Goal: Transaction & Acquisition: Purchase product/service

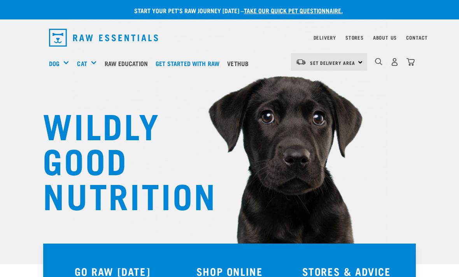
click at [413, 62] on img "dropdown navigation" at bounding box center [410, 62] width 8 height 8
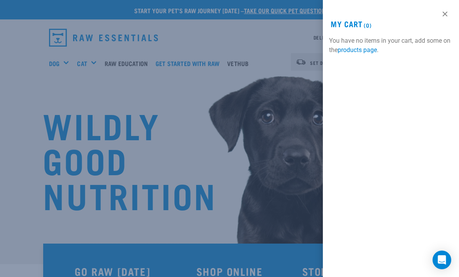
click at [448, 15] on link at bounding box center [444, 14] width 12 height 12
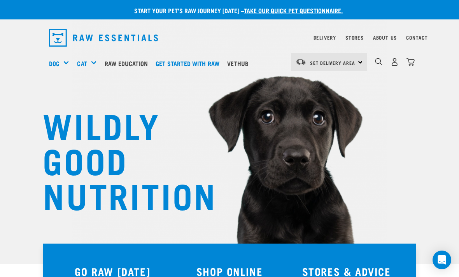
click at [393, 65] on img "dropdown navigation" at bounding box center [394, 62] width 8 height 8
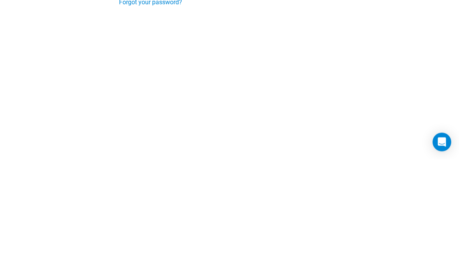
click at [136, 97] on input "Login" at bounding box center [135, 97] width 33 height 19
click at [139, 70] on label "Remember me" at bounding box center [229, 73] width 221 height 9
click at [124, 70] on input "Remember me" at bounding box center [121, 72] width 5 height 5
click at [122, 74] on input "Remember me" at bounding box center [121, 72] width 5 height 5
checkbox input "false"
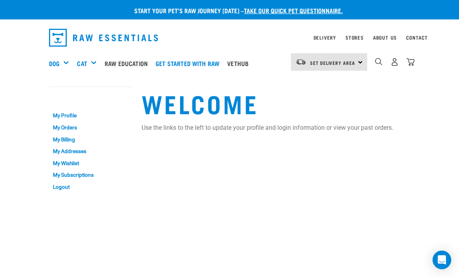
click at [395, 66] on img "dropdown navigation" at bounding box center [394, 62] width 8 height 8
click at [64, 118] on link "My Profile" at bounding box center [90, 116] width 83 height 12
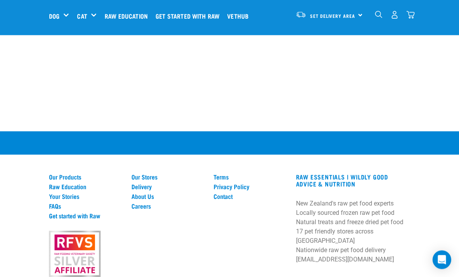
scroll to position [435, 0]
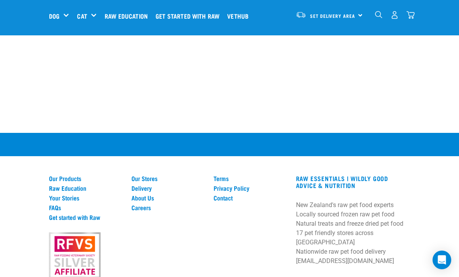
click at [134, 192] on link "Delivery" at bounding box center [167, 188] width 73 height 7
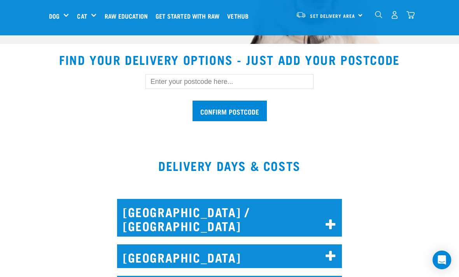
scroll to position [222, 0]
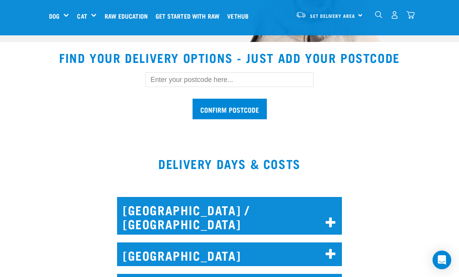
click at [303, 85] on input "text" at bounding box center [229, 79] width 168 height 15
type input "1071"
click at [245, 110] on input "Confirm postcode" at bounding box center [229, 109] width 74 height 21
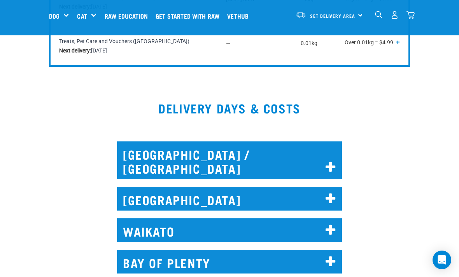
scroll to position [626, 0]
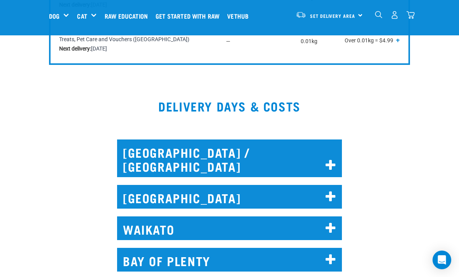
click at [332, 159] on icon at bounding box center [330, 165] width 10 height 12
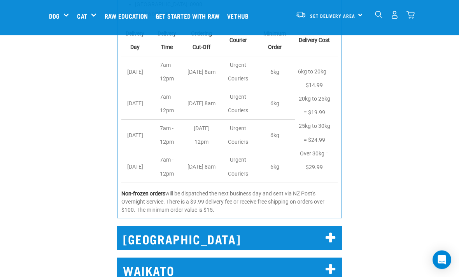
scroll to position [865, 0]
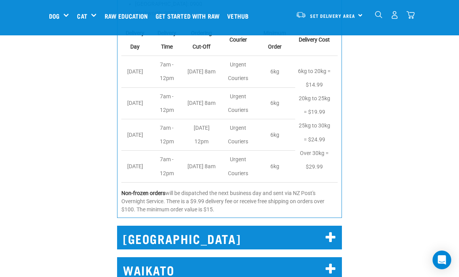
click at [338, 226] on h2 "AUCKLAND" at bounding box center [229, 238] width 225 height 24
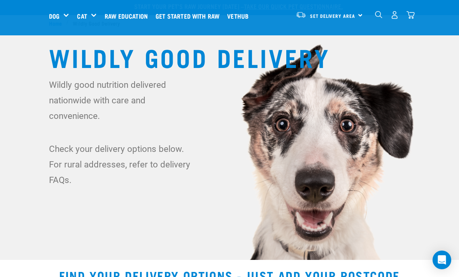
scroll to position [0, 0]
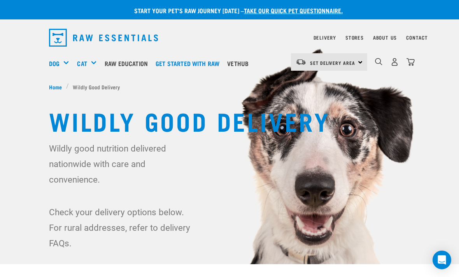
click at [0, 0] on div "Bulk Frozen" at bounding box center [0, 0] width 0 height 0
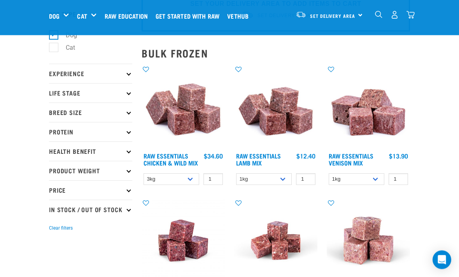
scroll to position [52, 0]
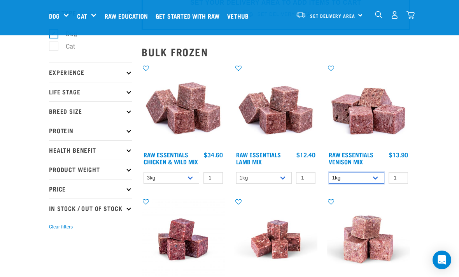
click at [376, 179] on select "1kg 3kg" at bounding box center [356, 178] width 56 height 12
select select "712"
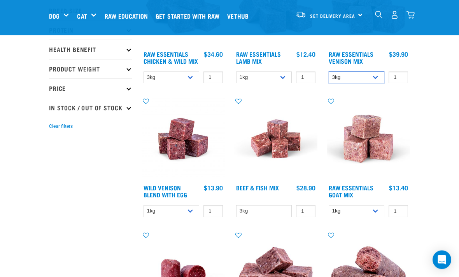
scroll to position [153, 0]
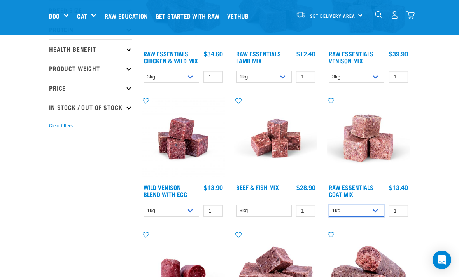
click at [378, 217] on select "1kg 3kg" at bounding box center [356, 211] width 56 height 12
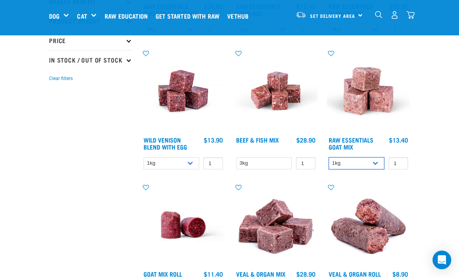
scroll to position [200, 0]
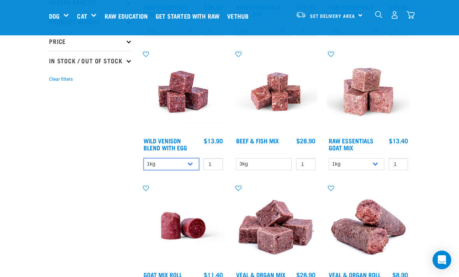
click at [183, 168] on select "1kg 3kg Bulk (10kg)" at bounding box center [171, 164] width 56 height 12
select select "34496"
click at [380, 170] on select "1kg 3kg" at bounding box center [356, 164] width 56 height 12
select select "337219"
click at [189, 167] on select "1kg 3kg Bulk (10kg)" at bounding box center [171, 164] width 56 height 12
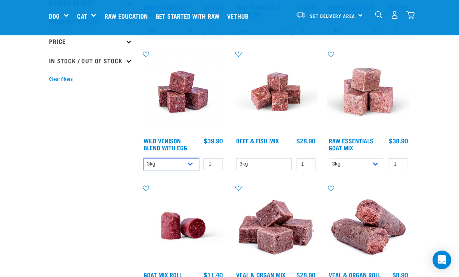
select select "50722"
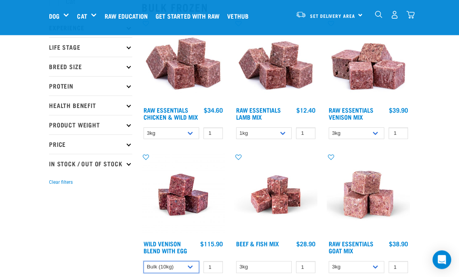
scroll to position [97, 0]
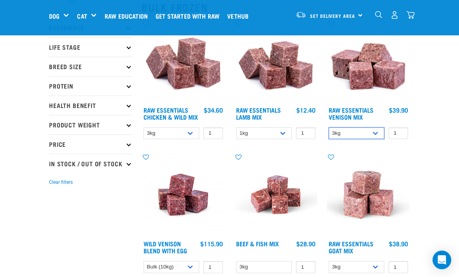
click at [373, 136] on select "1kg 3kg" at bounding box center [356, 133] width 56 height 12
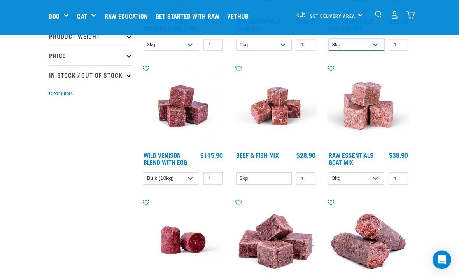
scroll to position [187, 0]
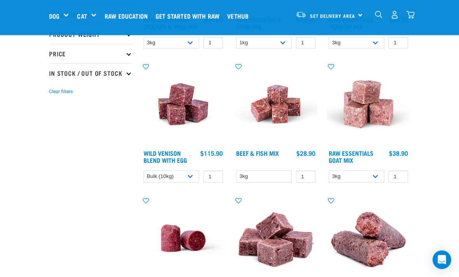
click at [146, 202] on icon at bounding box center [146, 201] width 14 height 6
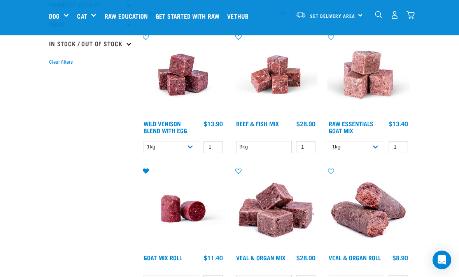
scroll to position [219, 0]
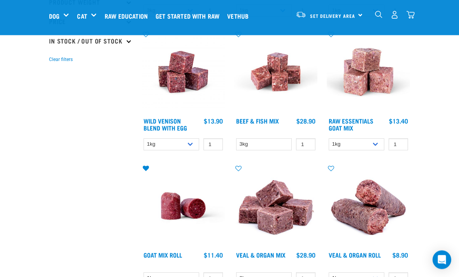
click at [148, 172] on icon at bounding box center [146, 169] width 14 height 6
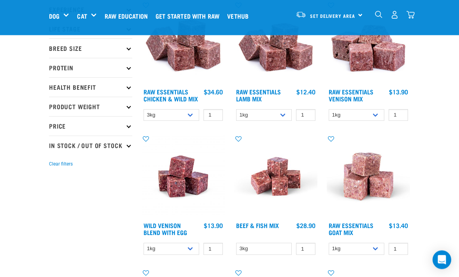
scroll to position [115, 0]
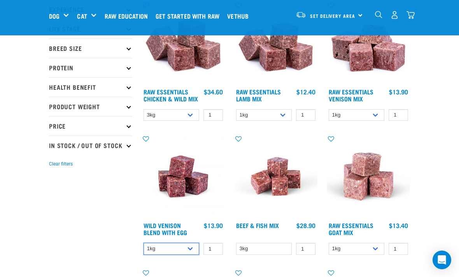
click at [194, 253] on select "1kg 3kg Bulk (10kg)" at bounding box center [171, 249] width 56 height 12
select select "50722"
click at [219, 254] on input "1" at bounding box center [212, 249] width 19 height 12
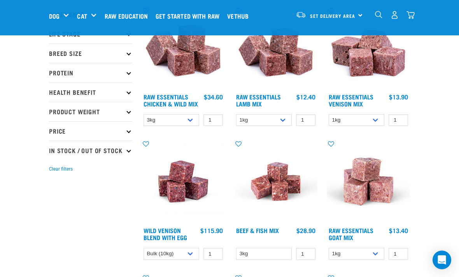
scroll to position [101, 0]
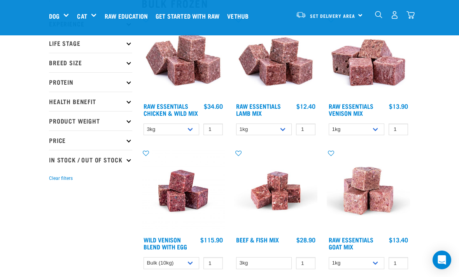
click at [173, 204] on img at bounding box center [182, 190] width 83 height 83
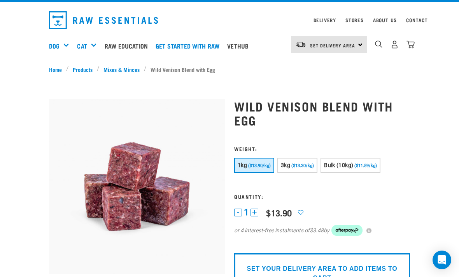
scroll to position [19, 0]
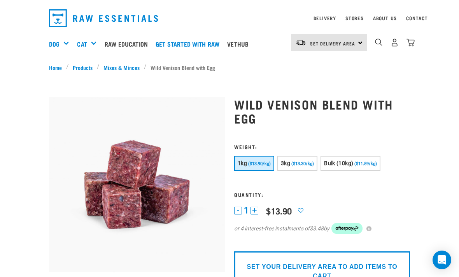
click at [374, 167] on button "Bulk (10kg) ($11.59/kg)" at bounding box center [350, 163] width 60 height 15
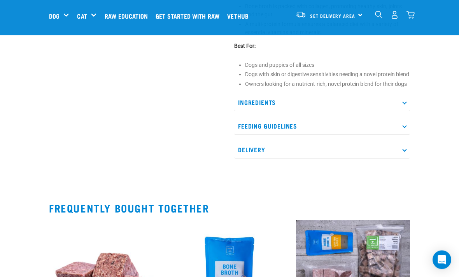
click at [401, 159] on p "Delivery" at bounding box center [322, 149] width 176 height 17
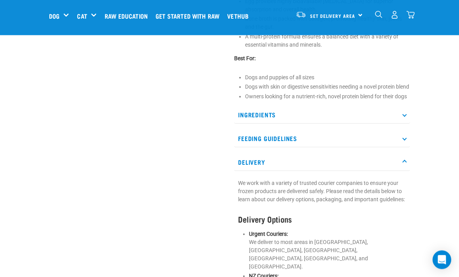
click at [406, 164] on icon at bounding box center [404, 162] width 4 height 4
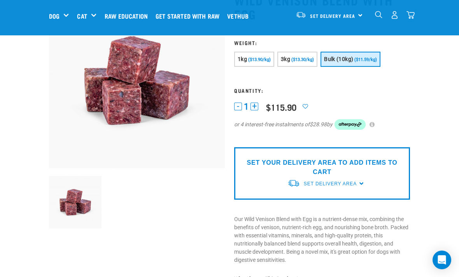
scroll to position [67, 0]
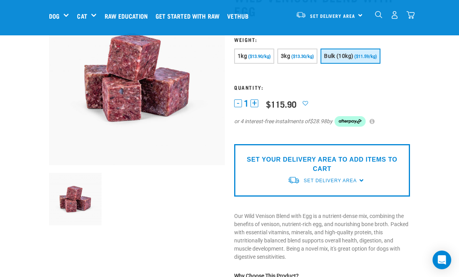
click at [367, 164] on p "SET YOUR DELIVERY AREA TO ADD ITEMS TO CART" at bounding box center [322, 164] width 164 height 19
click at [356, 180] on span "Set Delivery Area" at bounding box center [329, 180] width 53 height 5
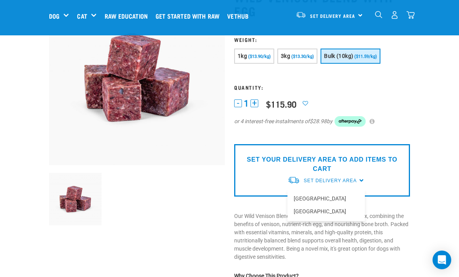
click at [348, 200] on link "[GEOGRAPHIC_DATA]" at bounding box center [325, 198] width 77 height 13
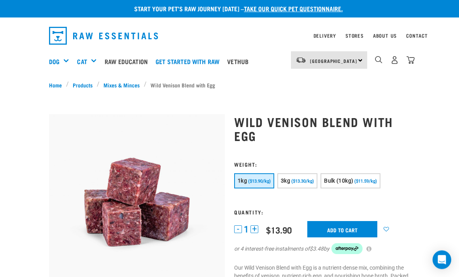
click at [377, 184] on button "Bulk (10kg) ($11.59/kg)" at bounding box center [350, 181] width 60 height 15
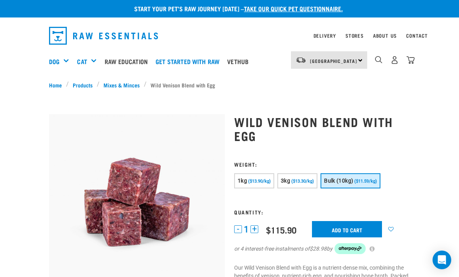
click at [363, 230] on input "Add to cart" at bounding box center [347, 229] width 70 height 16
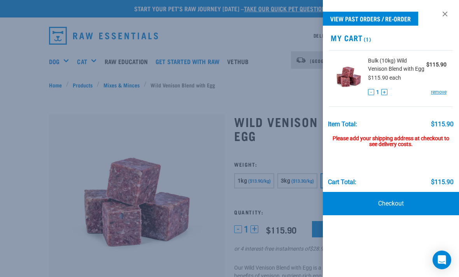
click at [406, 204] on link "Checkout" at bounding box center [391, 203] width 136 height 23
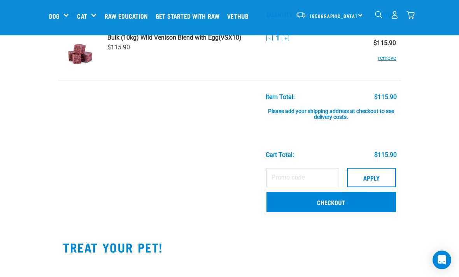
scroll to position [42, 0]
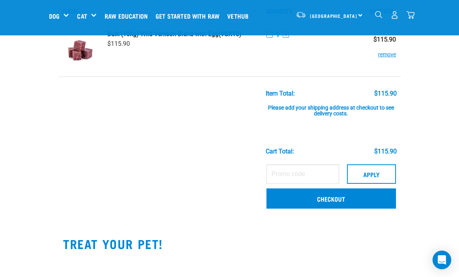
click at [376, 197] on link "Checkout" at bounding box center [330, 198] width 129 height 20
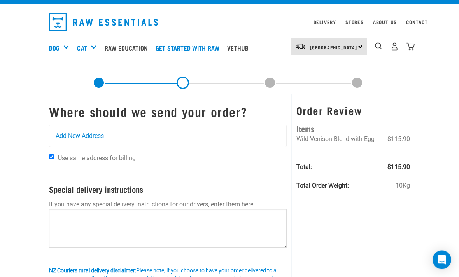
scroll to position [17, 0]
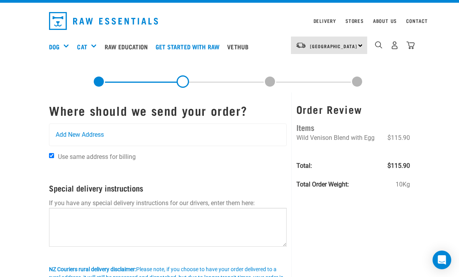
click at [75, 133] on span "Add New Address" at bounding box center [80, 134] width 48 height 9
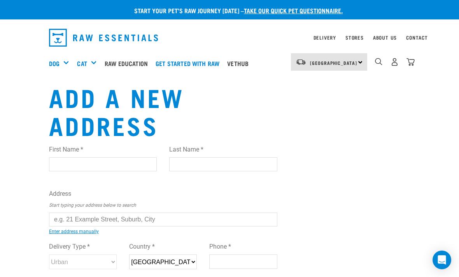
click at [63, 164] on input "First Name *" at bounding box center [103, 164] width 108 height 14
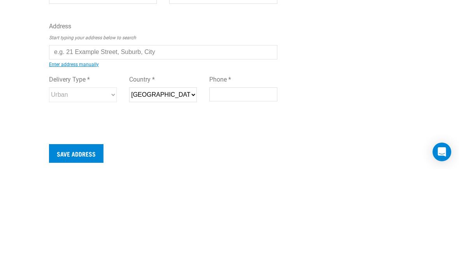
type input "Nick"
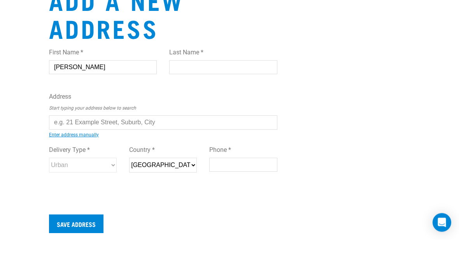
type input "Hall"
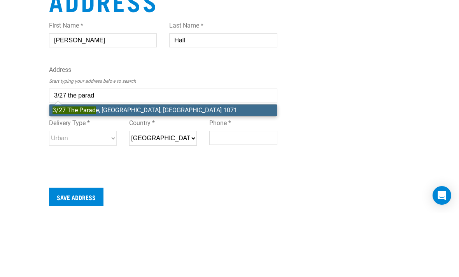
click at [200, 169] on li "3/27 The Parad e, St Heliers, Auckland 1071" at bounding box center [162, 175] width 227 height 12
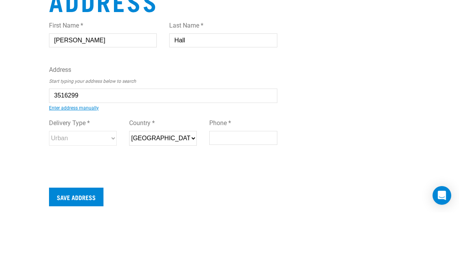
type input "3/27 The Parade, St Heliers, Auckland 1071"
type input "3/27 The Parade"
type input "St Heliers"
type input "Auckland"
select select "AUK"
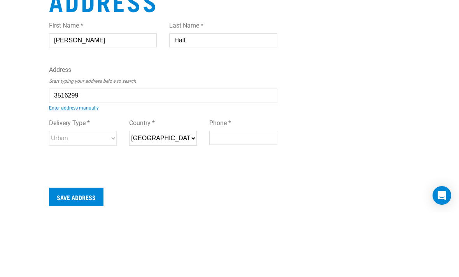
type input "1071"
select select "Urban"
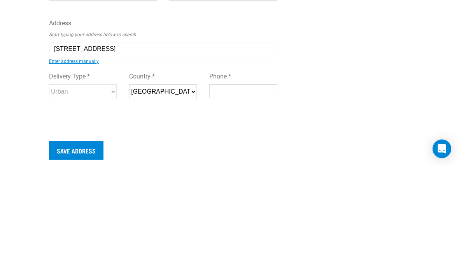
click at [32, 89] on div "Start your pet’s raw journey today – take our quick pet questionnaire. Delivery…" at bounding box center [229, 144] width 459 height 289
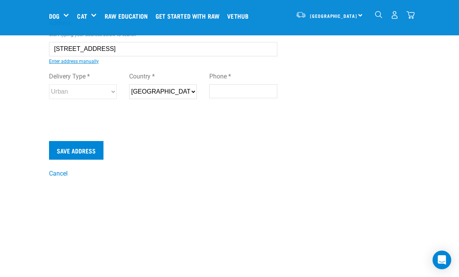
click at [256, 96] on input "Phone *" at bounding box center [243, 91] width 68 height 14
click at [216, 94] on input "204444540" at bounding box center [243, 91] width 68 height 14
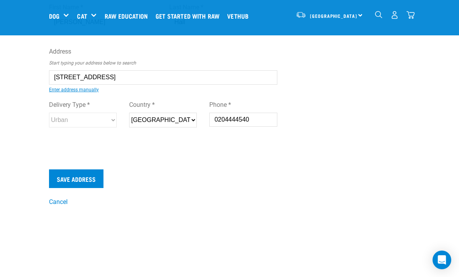
scroll to position [84, 0]
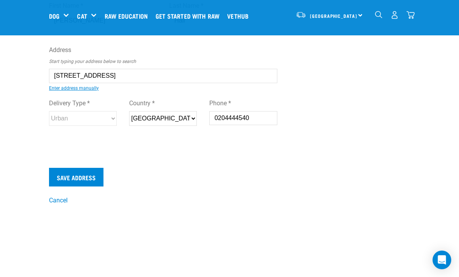
type input "0204444540"
click at [73, 181] on input "Save Address" at bounding box center [76, 177] width 54 height 19
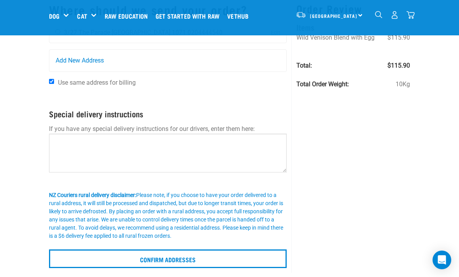
scroll to position [58, 0]
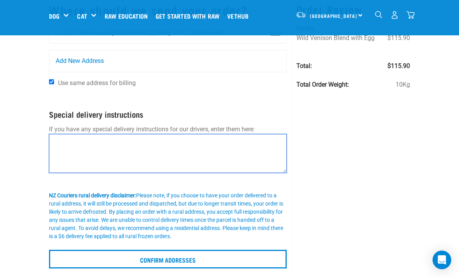
click at [58, 141] on textarea at bounding box center [167, 153] width 237 height 39
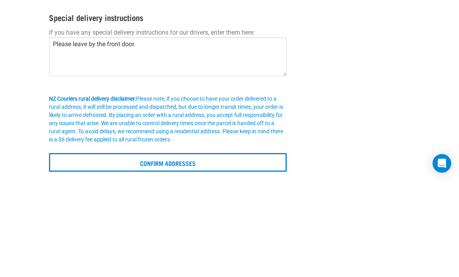
scroll to position [154, 0]
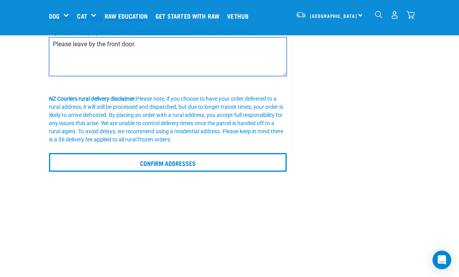
type textarea "Please leave by the front door."
click at [73, 161] on input "Confirm addresses" at bounding box center [167, 162] width 237 height 19
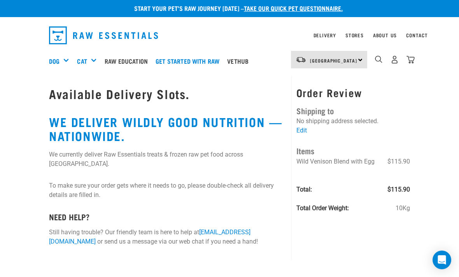
scroll to position [2, 0]
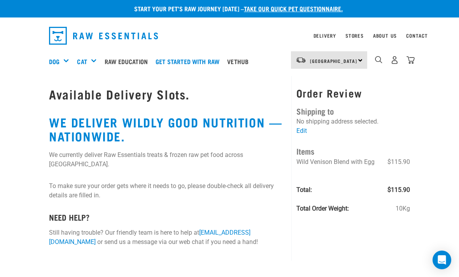
click at [302, 133] on link "Edit" at bounding box center [301, 130] width 10 height 7
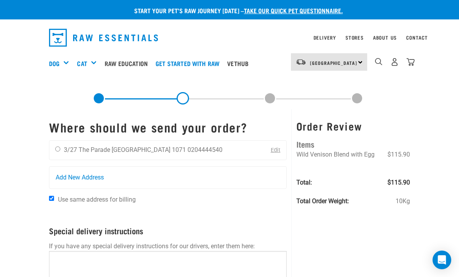
scroll to position [16, 0]
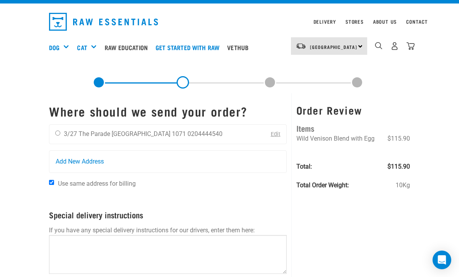
click at [56, 132] on input "radio" at bounding box center [57, 133] width 5 height 5
radio input "true"
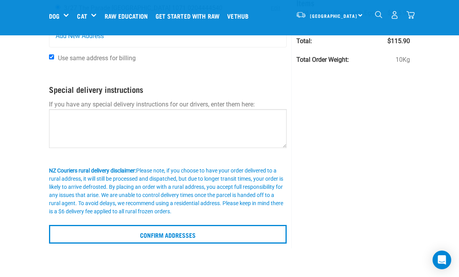
scroll to position [82, 0]
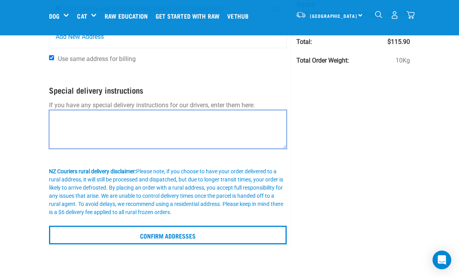
click at [61, 116] on textarea at bounding box center [167, 129] width 237 height 39
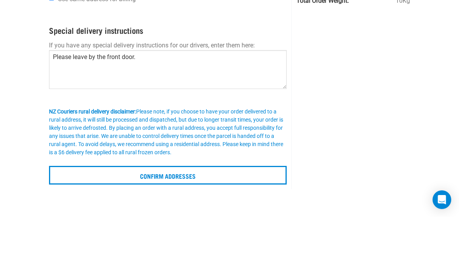
scroll to position [142, 0]
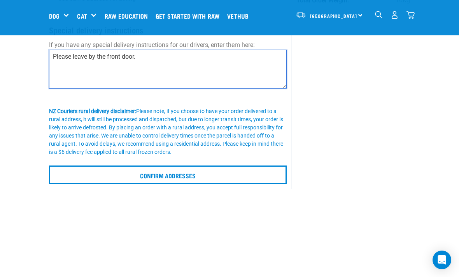
type textarea "Please leave by the front door."
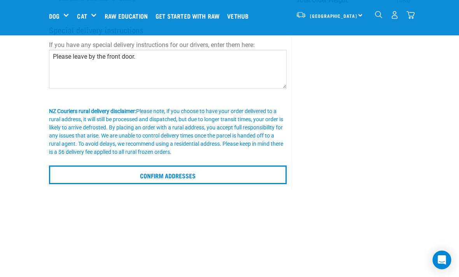
click at [63, 173] on input "Confirm addresses" at bounding box center [167, 175] width 237 height 19
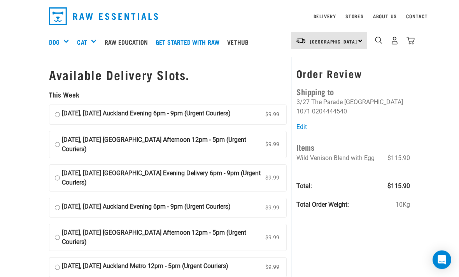
scroll to position [21, 0]
click at [60, 115] on input "[DATE], [DATE] Auckland Evening 6pm - 9pm (Urgent Couriers) $9.99" at bounding box center [57, 115] width 5 height 12
radio input "true"
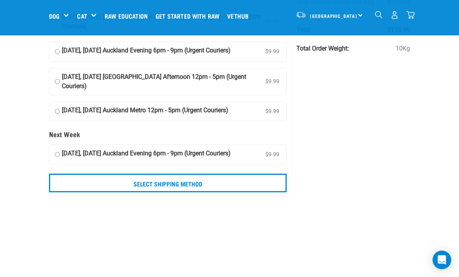
scroll to position [150, 0]
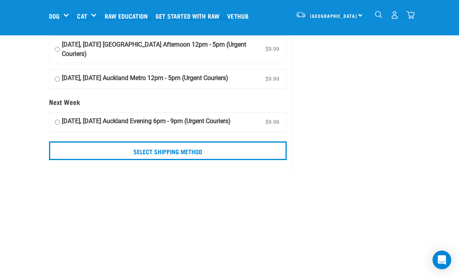
click at [67, 160] on input "Select Shipping Method" at bounding box center [167, 150] width 237 height 19
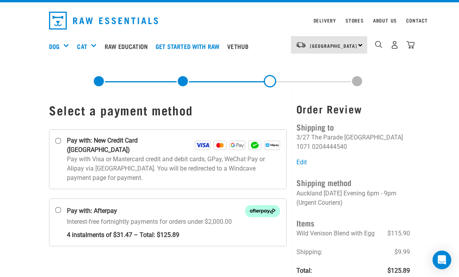
scroll to position [17, 0]
